Goal: Information Seeking & Learning: Learn about a topic

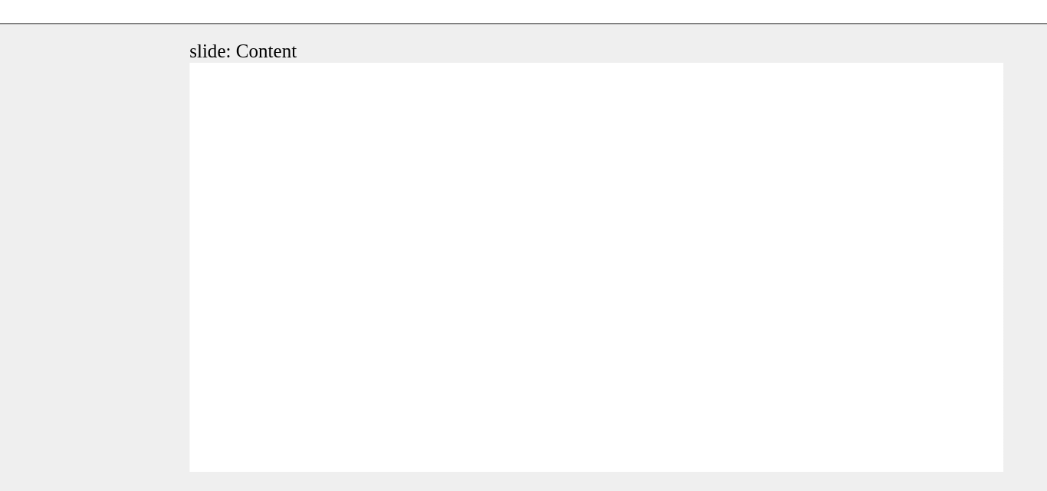
drag, startPoint x: 475, startPoint y: 243, endPoint x: 451, endPoint y: 216, distance: 36.3
drag, startPoint x: 451, startPoint y: 217, endPoint x: 459, endPoint y: 227, distance: 12.6
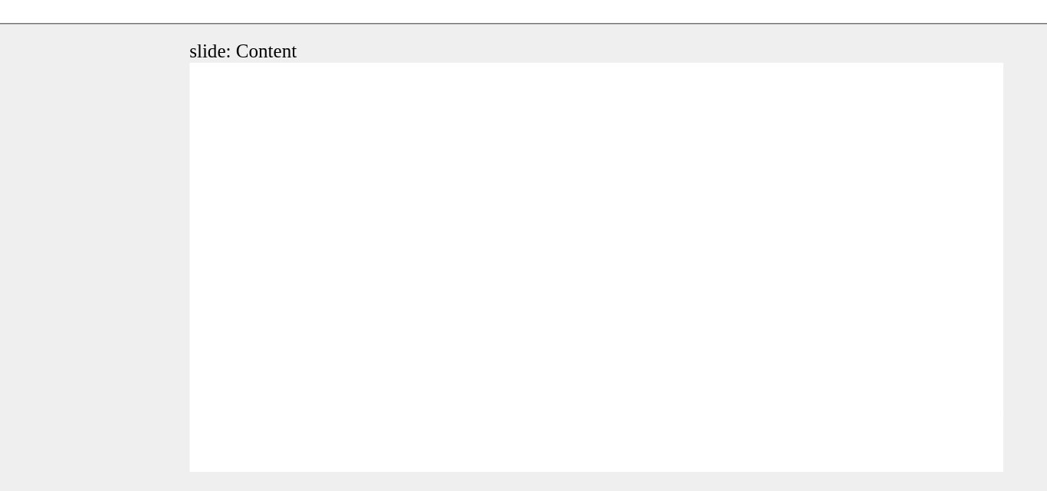
drag, startPoint x: 250, startPoint y: 140, endPoint x: 248, endPoint y: 215, distance: 74.4
